Goal: Check status: Check status

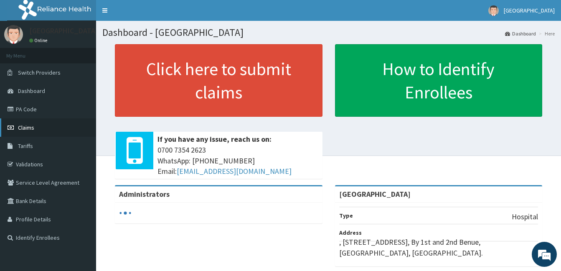
click at [20, 127] on span "Claims" at bounding box center [26, 128] width 16 height 8
click at [27, 127] on span "Claims" at bounding box center [26, 128] width 16 height 8
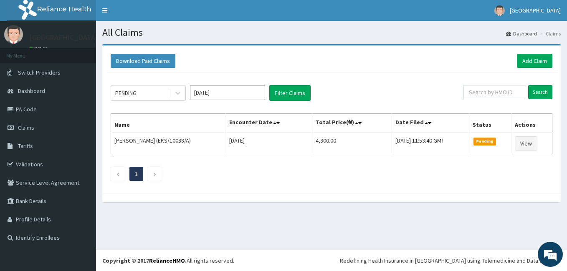
click at [152, 94] on div "PENDING" at bounding box center [140, 92] width 58 height 13
click at [365, 89] on div "PENDING Aug 2025 Filter Claims" at bounding box center [287, 93] width 353 height 16
click at [161, 91] on div "PENDING" at bounding box center [140, 92] width 58 height 13
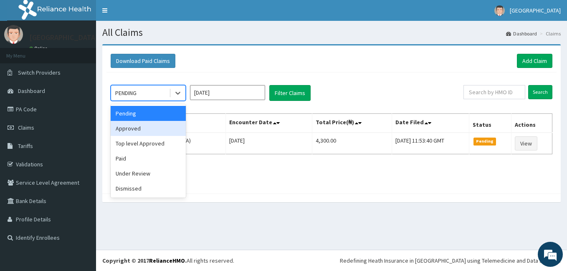
click at [137, 128] on div "Approved" at bounding box center [148, 128] width 75 height 15
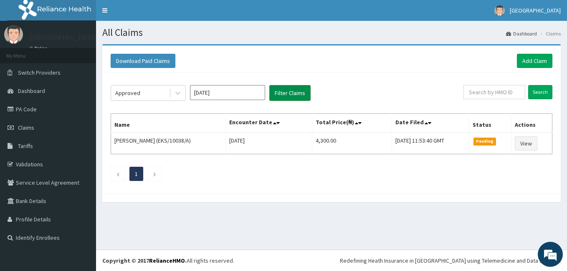
click at [285, 94] on button "Filter Claims" at bounding box center [289, 93] width 41 height 16
